Goal: Task Accomplishment & Management: Use online tool/utility

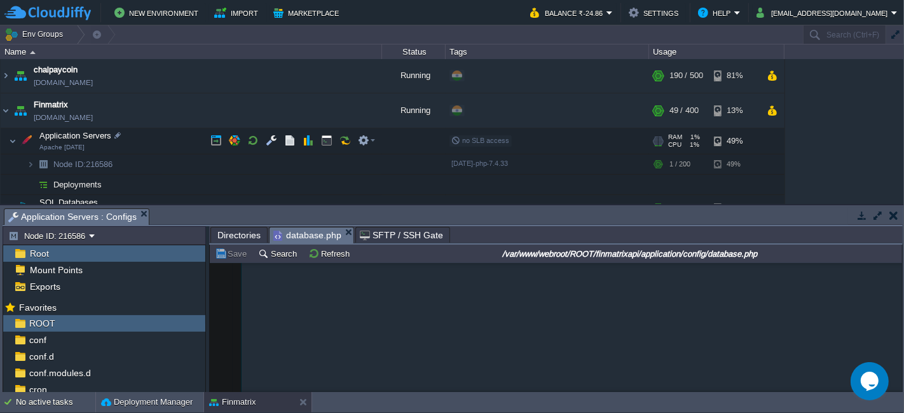
scroll to position [1281, 0]
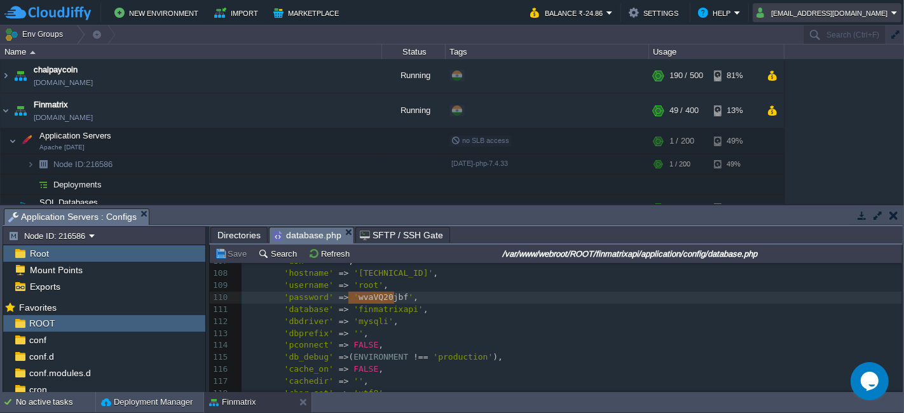
click at [882, 10] on button "[EMAIL_ADDRESS][DOMAIN_NAME]" at bounding box center [824, 12] width 135 height 15
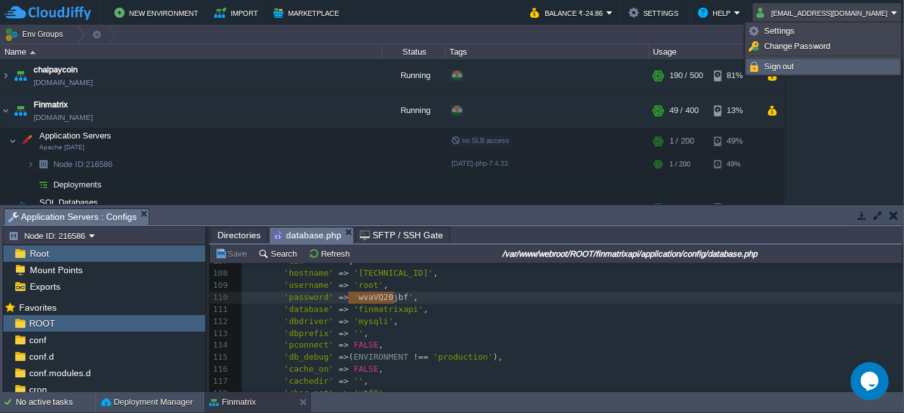
click at [809, 64] on link "Sign out" at bounding box center [823, 67] width 153 height 14
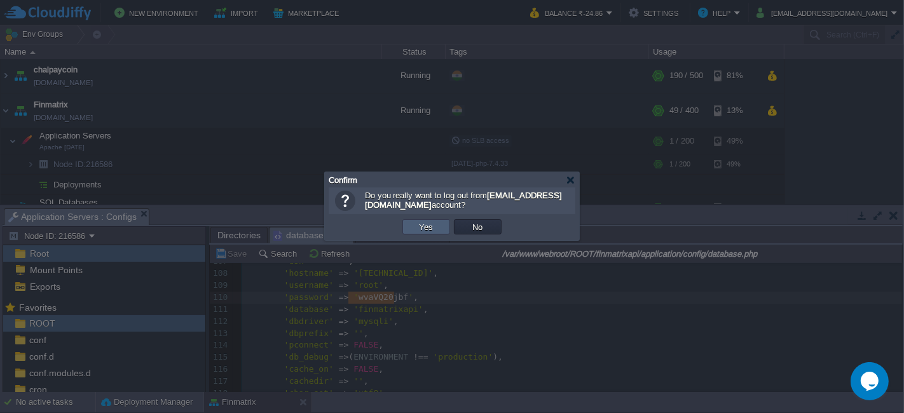
click at [431, 226] on button "Yes" at bounding box center [427, 226] width 22 height 11
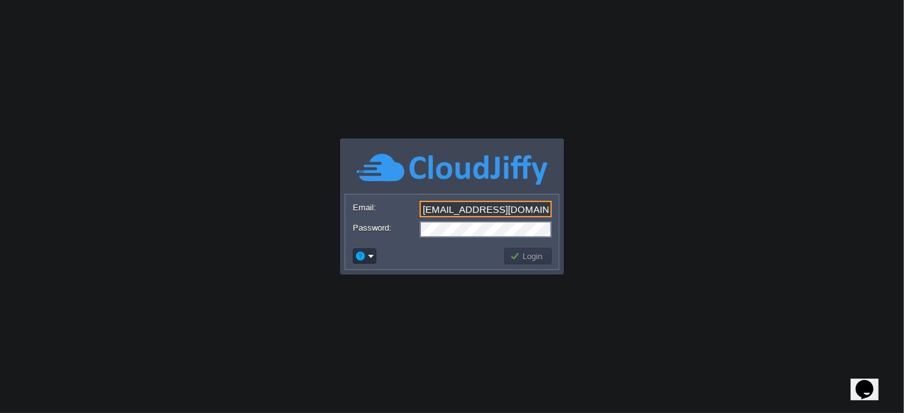
drag, startPoint x: 503, startPoint y: 204, endPoint x: 500, endPoint y: 218, distance: 13.7
click at [503, 204] on input "[EMAIL_ADDRESS][DOMAIN_NAME]" at bounding box center [486, 209] width 132 height 17
type input "[EMAIL_ADDRESS][PERSON_NAME][DOMAIN_NAME]"
click at [529, 255] on button "Login" at bounding box center [528, 256] width 37 height 11
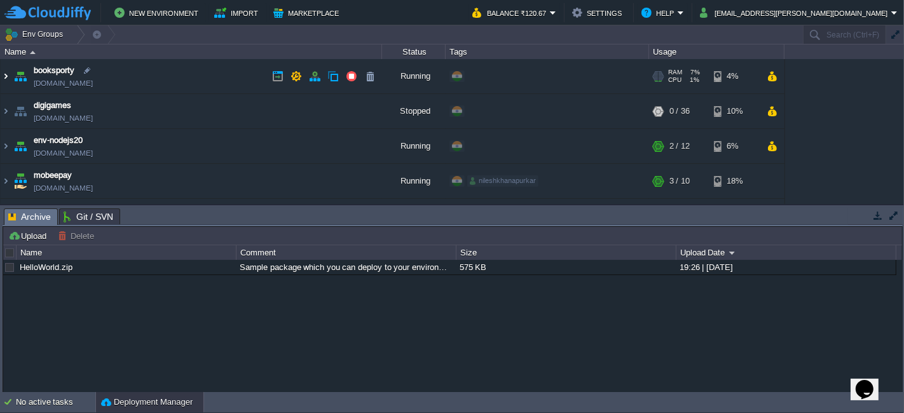
click at [5, 75] on img at bounding box center [6, 76] width 10 height 34
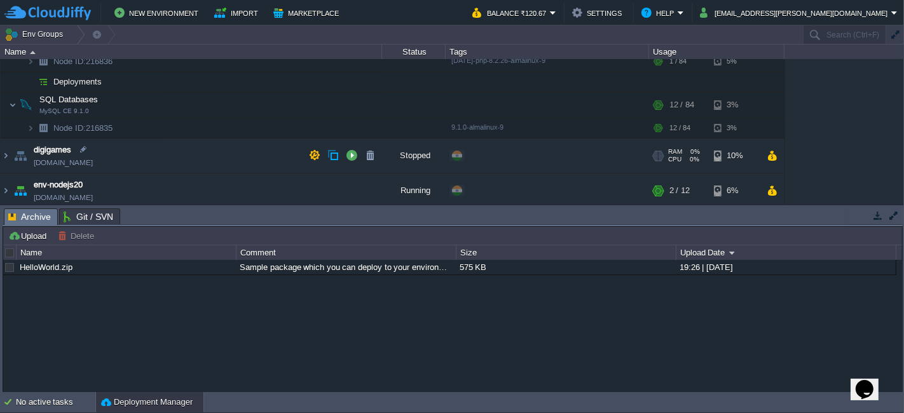
scroll to position [71, 0]
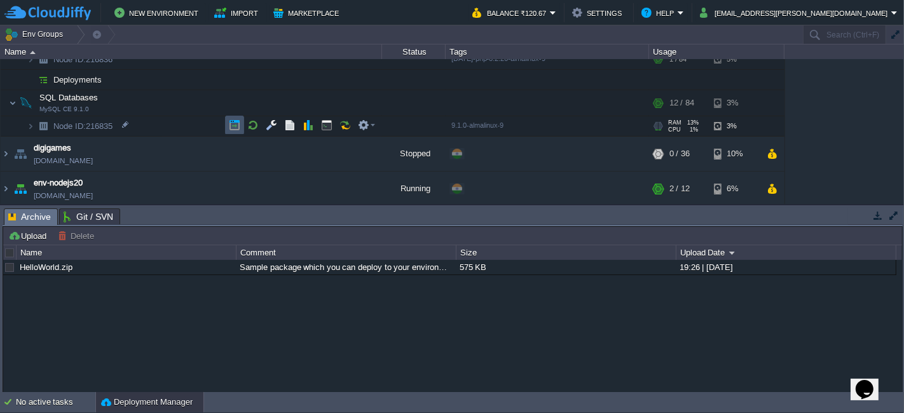
click at [236, 123] on button "button" at bounding box center [234, 125] width 11 height 11
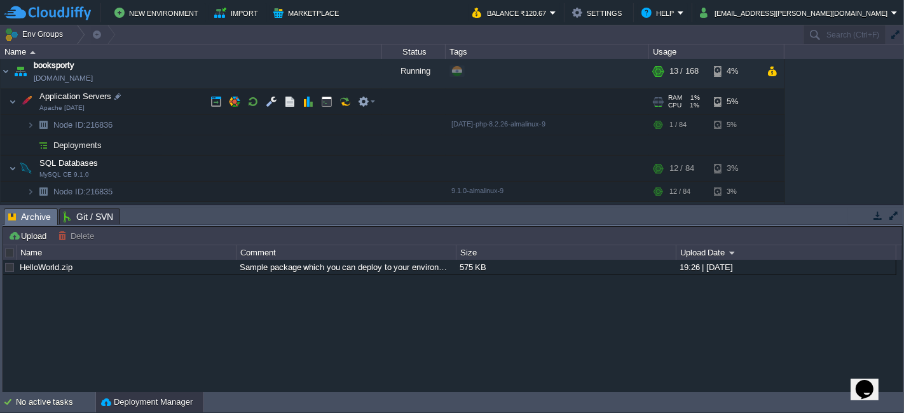
scroll to position [0, 0]
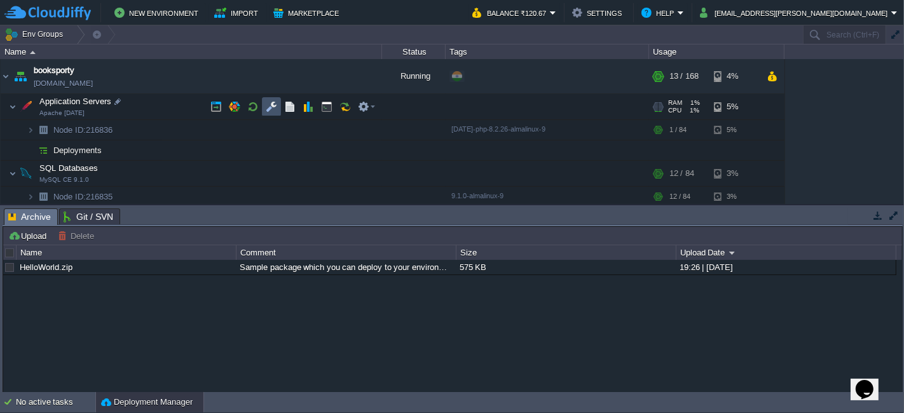
click at [276, 107] on button "button" at bounding box center [271, 106] width 11 height 11
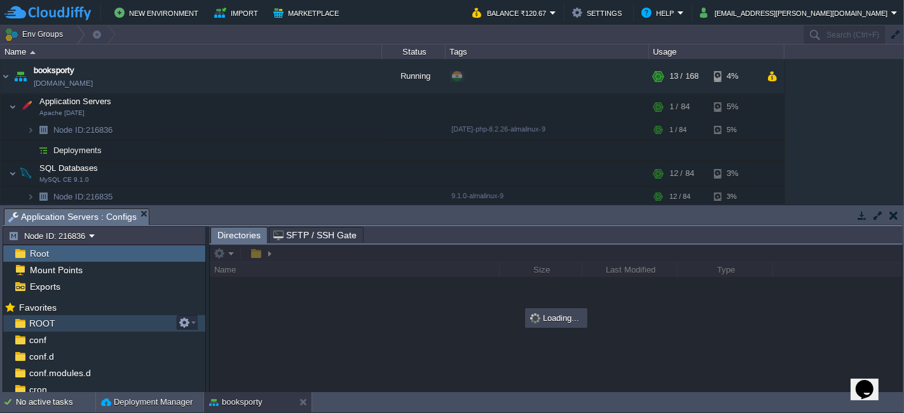
click at [30, 324] on span "ROOT" at bounding box center [42, 323] width 31 height 11
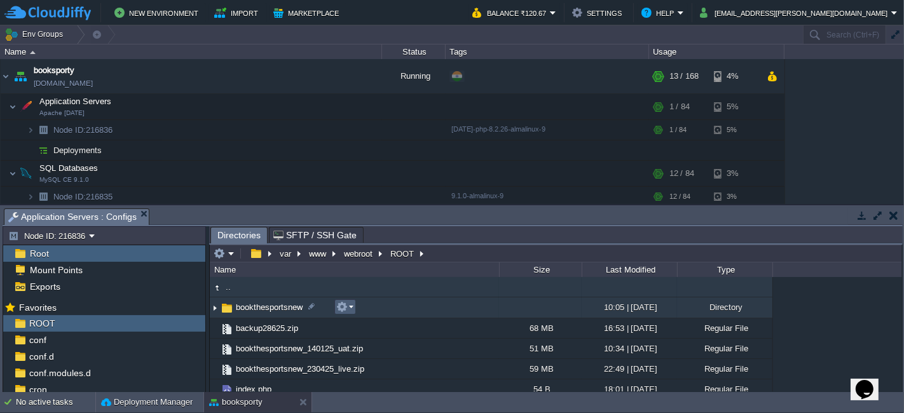
click at [349, 305] on em at bounding box center [344, 306] width 17 height 11
click at [373, 306] on td "bookthesportsnew" at bounding box center [354, 308] width 289 height 21
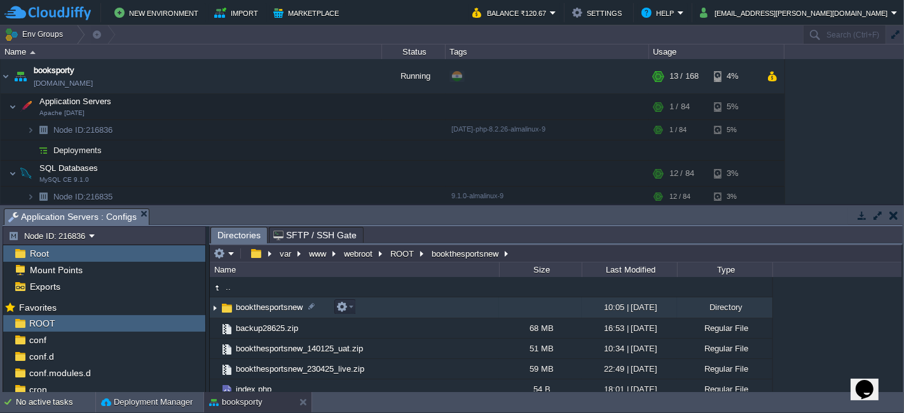
click at [373, 306] on td "bookthesportsnew" at bounding box center [354, 308] width 289 height 21
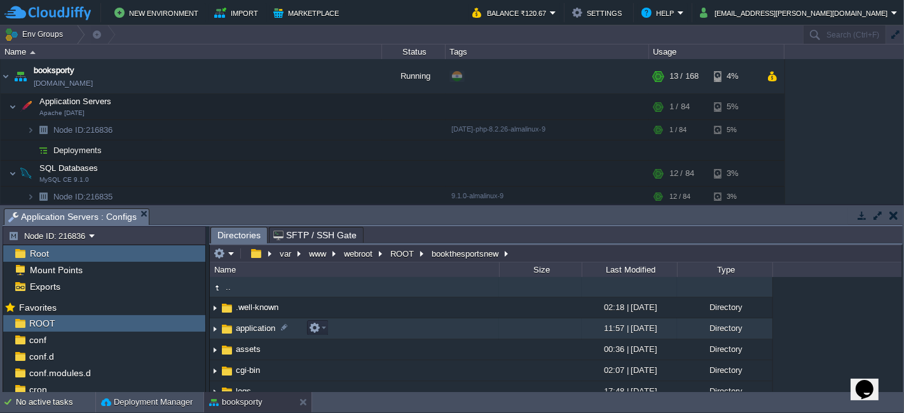
click at [372, 330] on td "application" at bounding box center [354, 329] width 289 height 21
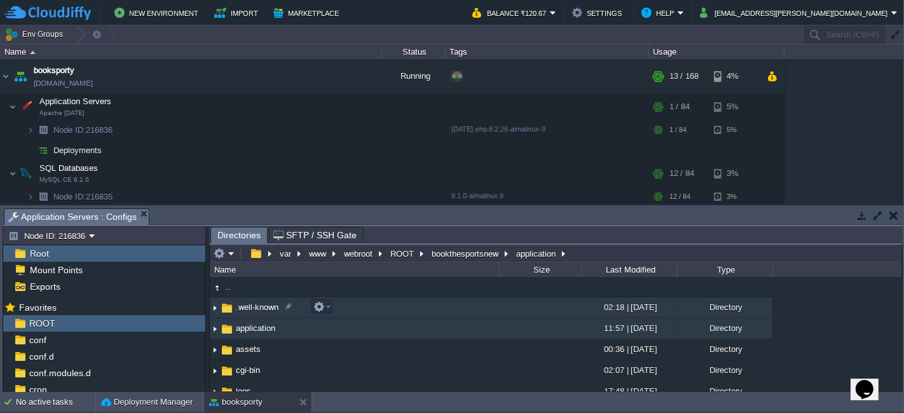
click at [356, 314] on td ".well-known" at bounding box center [354, 308] width 289 height 21
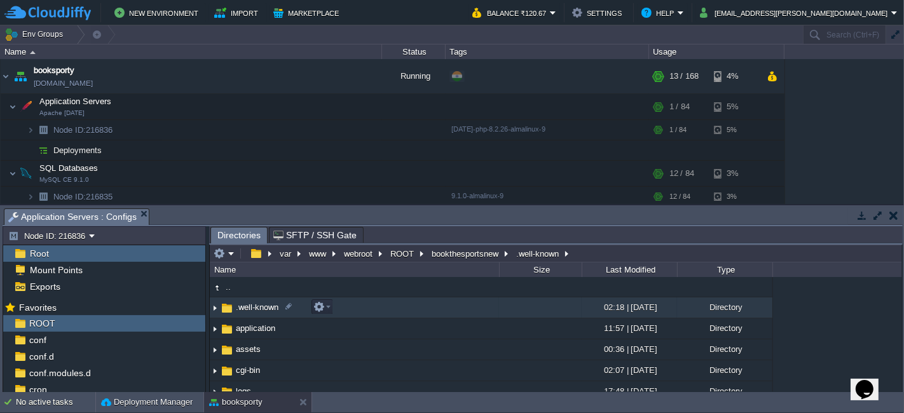
click at [356, 314] on td ".well-known" at bounding box center [354, 308] width 289 height 21
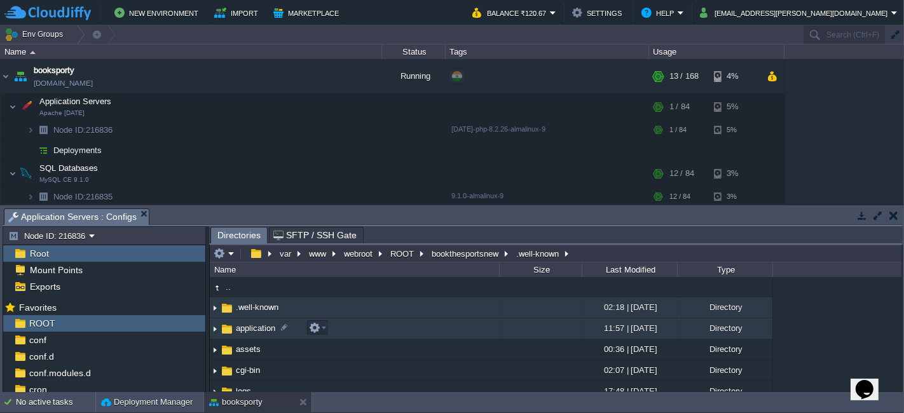
click at [353, 325] on td "application" at bounding box center [354, 329] width 289 height 21
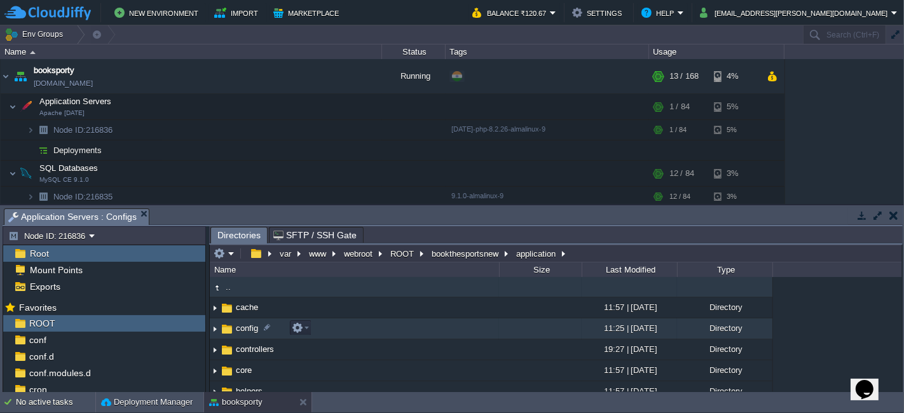
click at [326, 326] on td "config" at bounding box center [354, 329] width 289 height 21
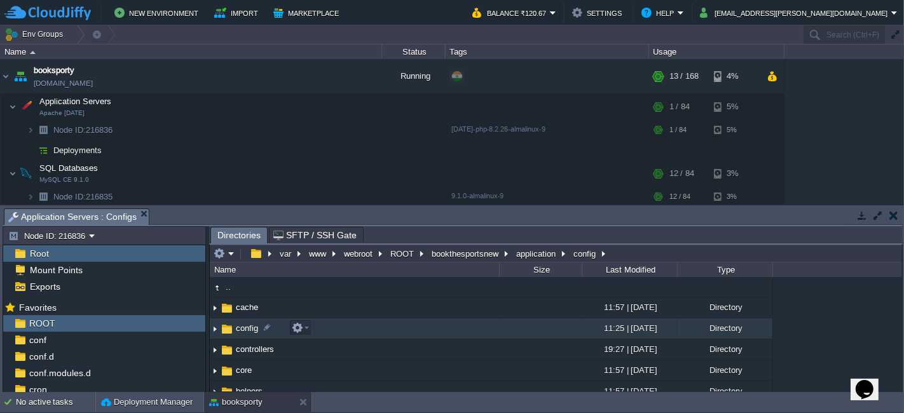
click at [326, 326] on td "config" at bounding box center [354, 329] width 289 height 21
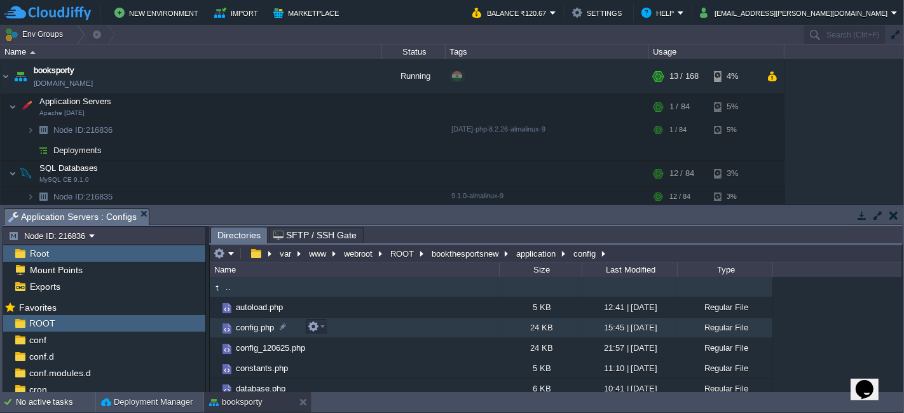
click at [370, 325] on td "config.php" at bounding box center [354, 328] width 289 height 20
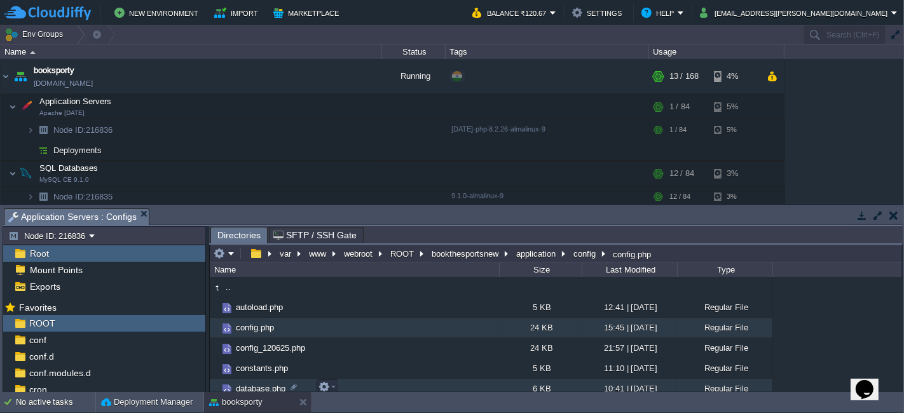
click at [350, 385] on td "database.php" at bounding box center [354, 389] width 289 height 20
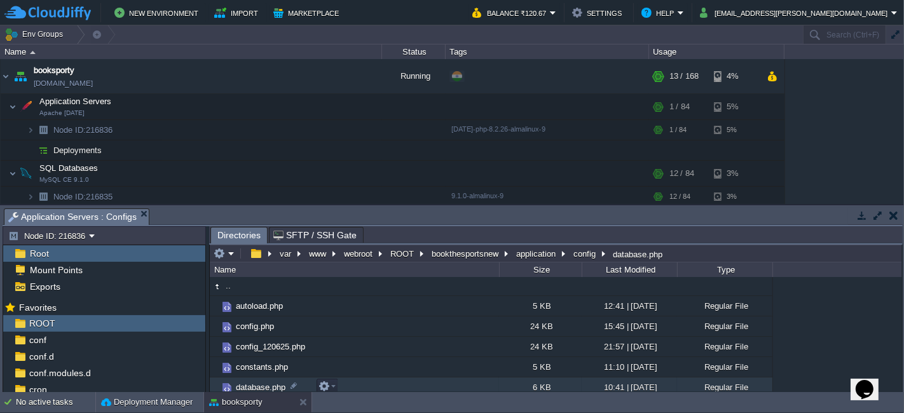
click at [350, 385] on td "database.php" at bounding box center [354, 388] width 289 height 20
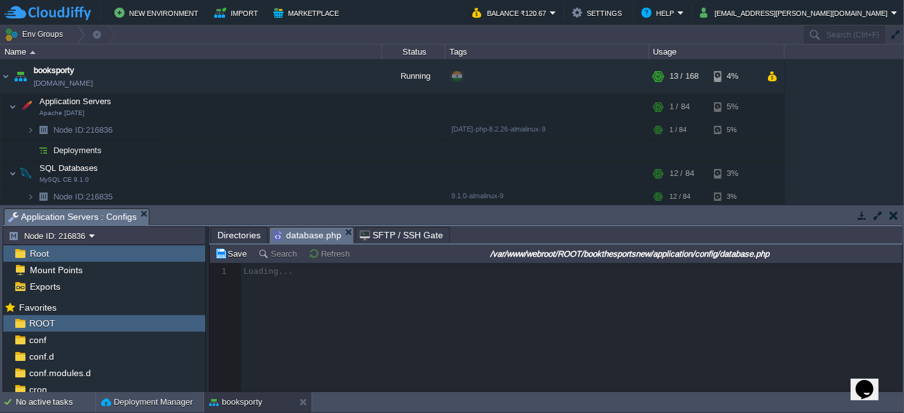
click at [439, 312] on div at bounding box center [556, 327] width 693 height 129
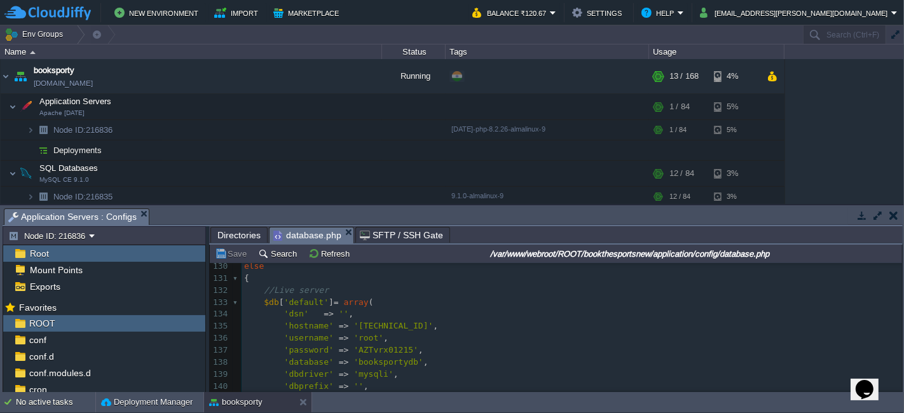
scroll to position [1534, 0]
click at [380, 368] on div "156 <?php 122 'compress' => FALSE , 123 'stricton' => FALSE , 124 'failover' =>…" at bounding box center [572, 393] width 661 height 420
type textarea "AZTvrx01215"
